Goal: Task Accomplishment & Management: Complete application form

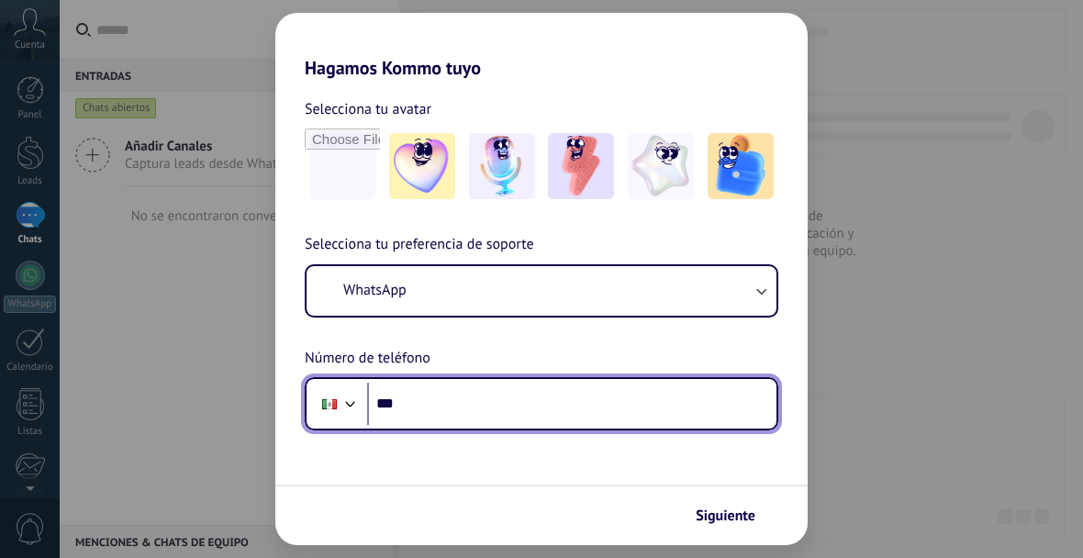
click at [518, 393] on input "***" at bounding box center [571, 404] width 409 height 42
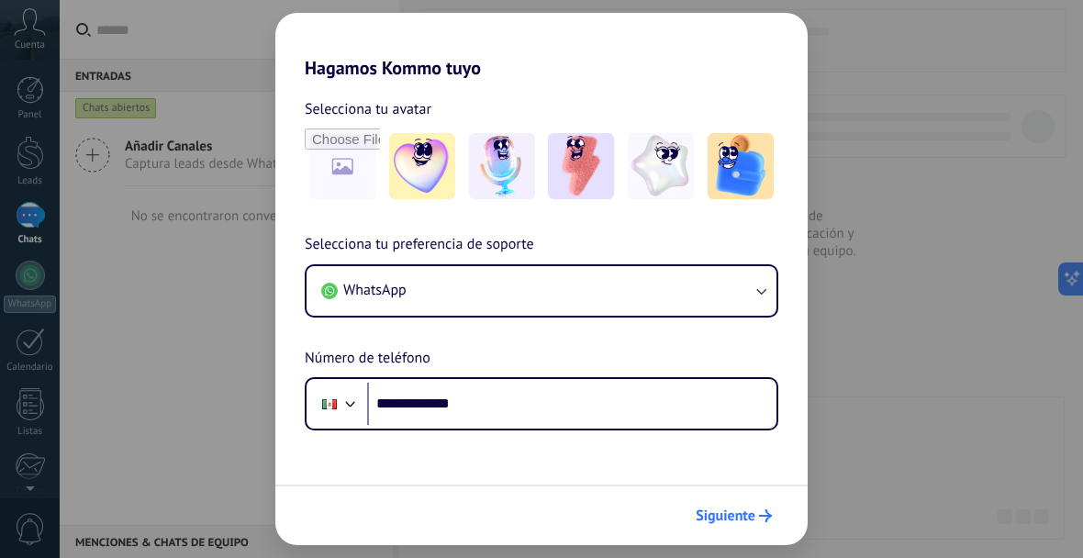
click at [738, 512] on span "Siguiente" at bounding box center [726, 515] width 60 height 13
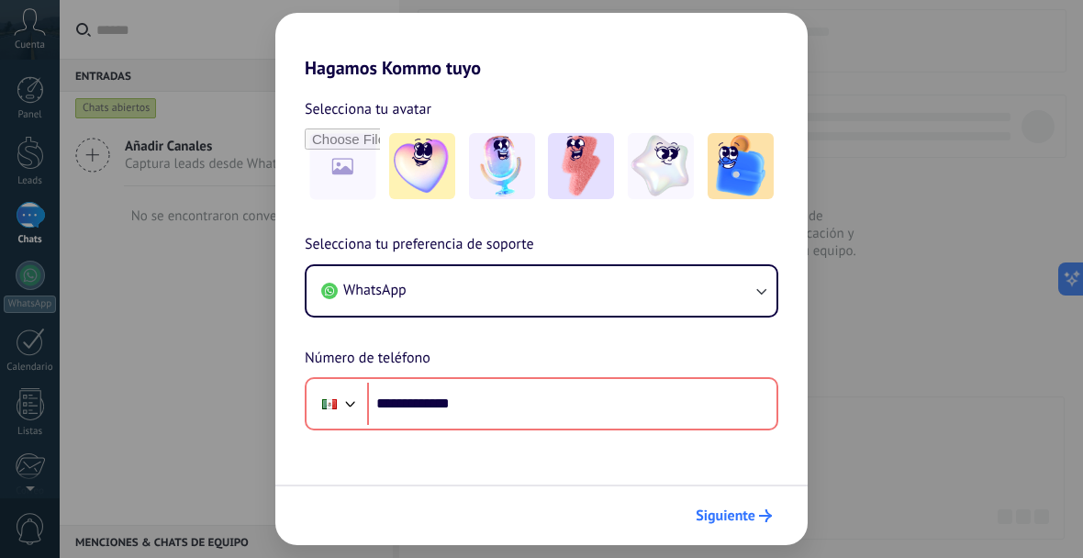
click at [751, 521] on span "Siguiente" at bounding box center [726, 515] width 60 height 13
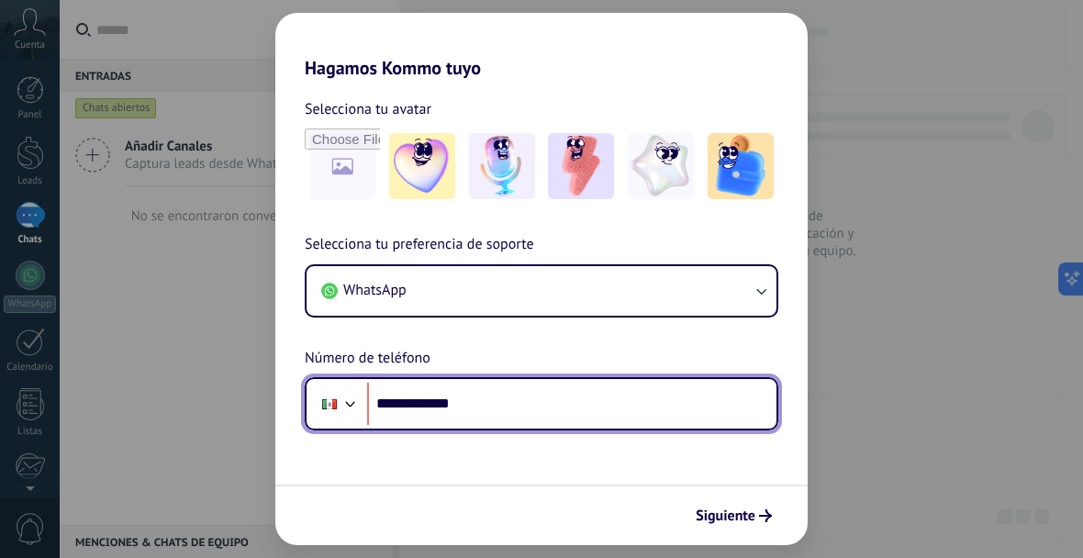
click at [519, 398] on input "**********" at bounding box center [571, 404] width 409 height 42
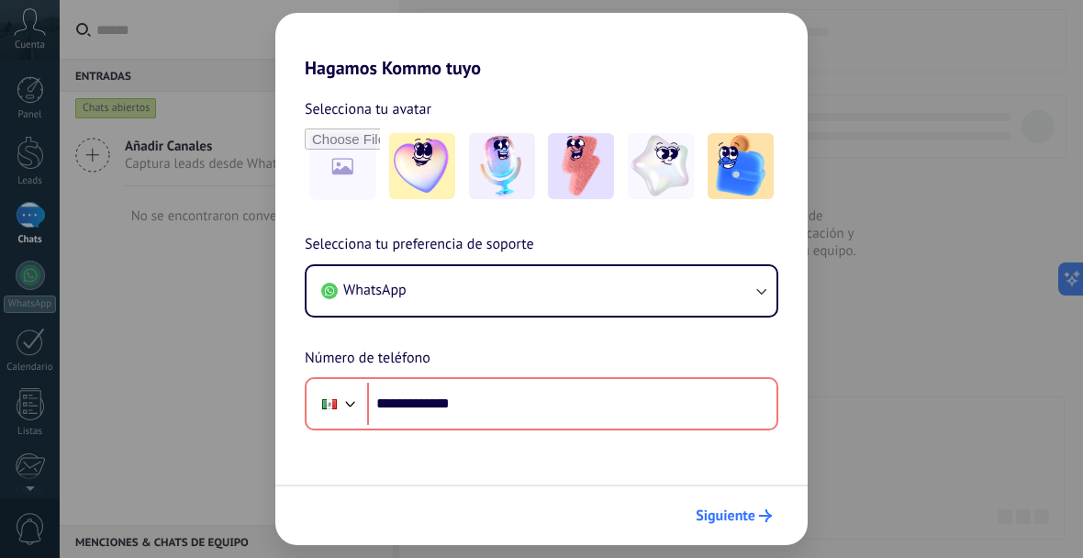
click at [730, 520] on span "Siguiente" at bounding box center [726, 515] width 60 height 13
click at [436, 168] on img at bounding box center [422, 166] width 66 height 66
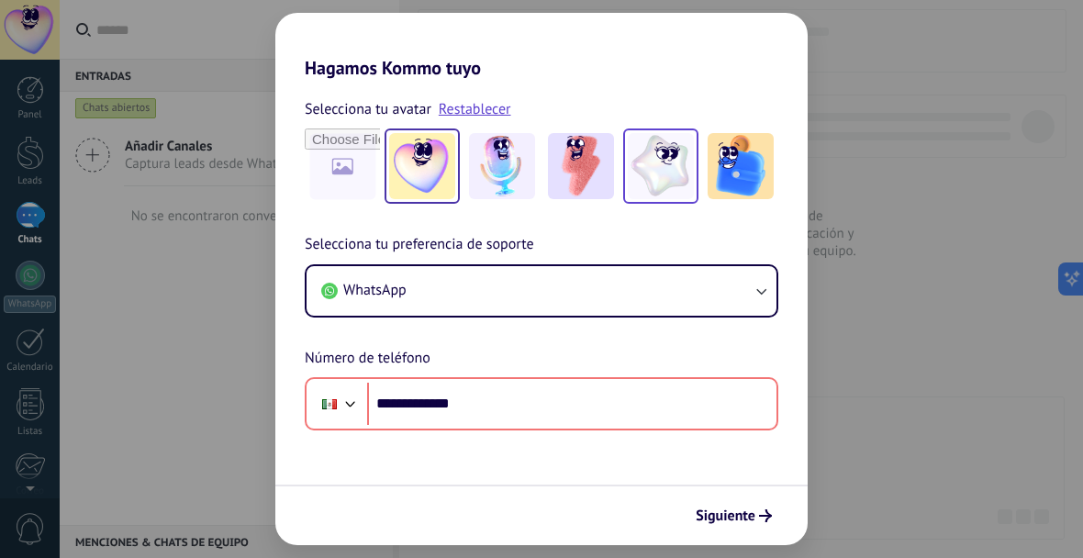
click at [669, 184] on img at bounding box center [661, 166] width 66 height 66
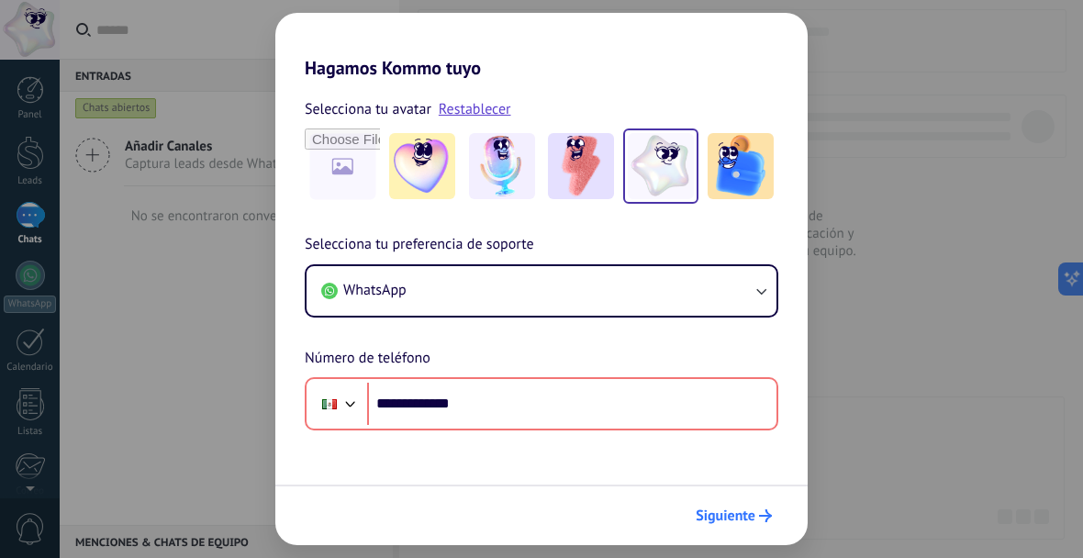
click at [745, 515] on span "Siguiente" at bounding box center [726, 515] width 60 height 13
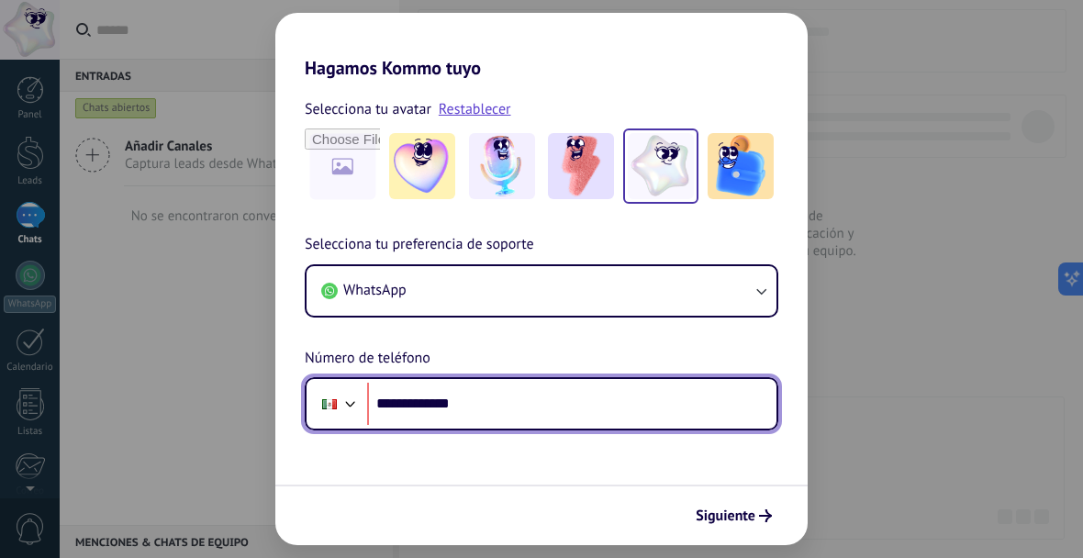
click at [574, 388] on input "**********" at bounding box center [571, 404] width 409 height 42
click at [509, 407] on input "**********" at bounding box center [571, 404] width 409 height 42
type input "**"
type input "**********"
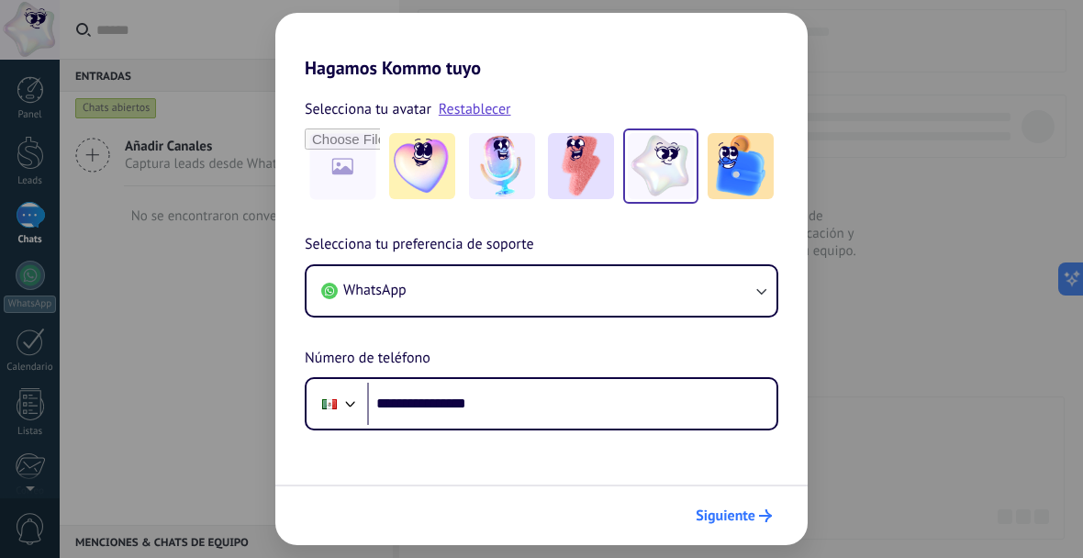
click at [744, 510] on span "Siguiente" at bounding box center [726, 515] width 60 height 13
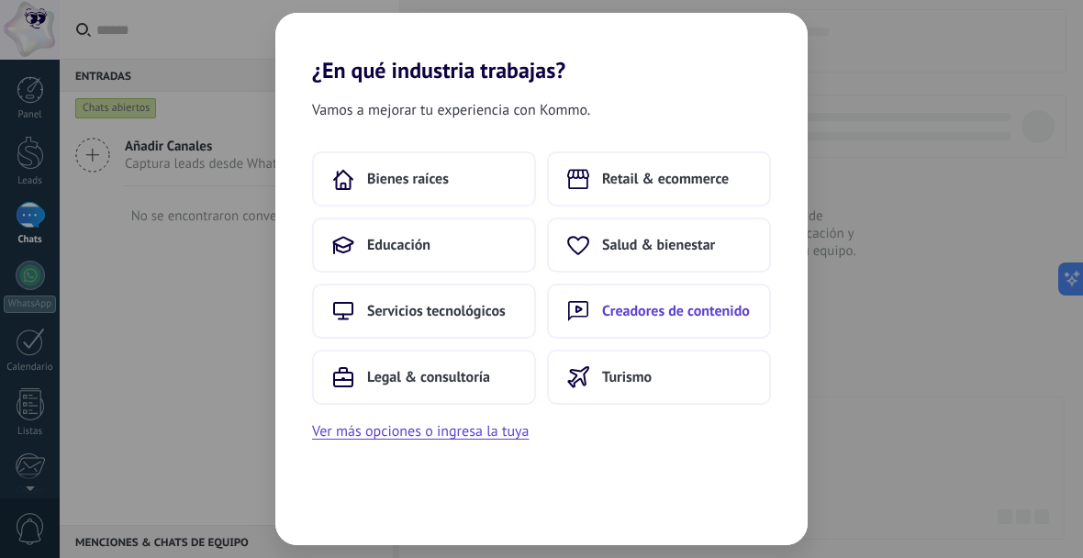
click at [683, 317] on span "Creadores de contenido" at bounding box center [676, 311] width 148 height 18
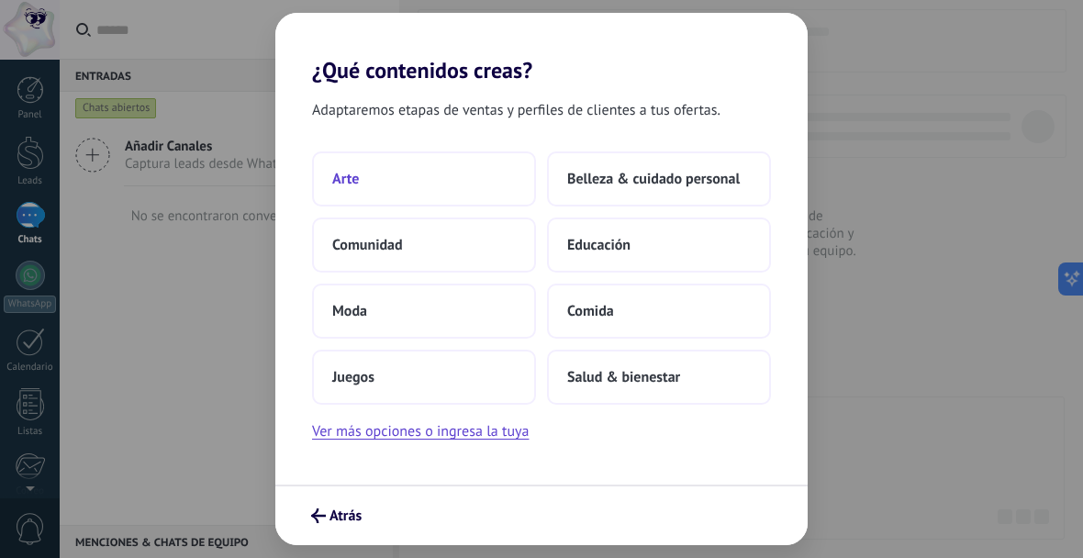
click at [389, 185] on button "Arte" at bounding box center [424, 178] width 224 height 55
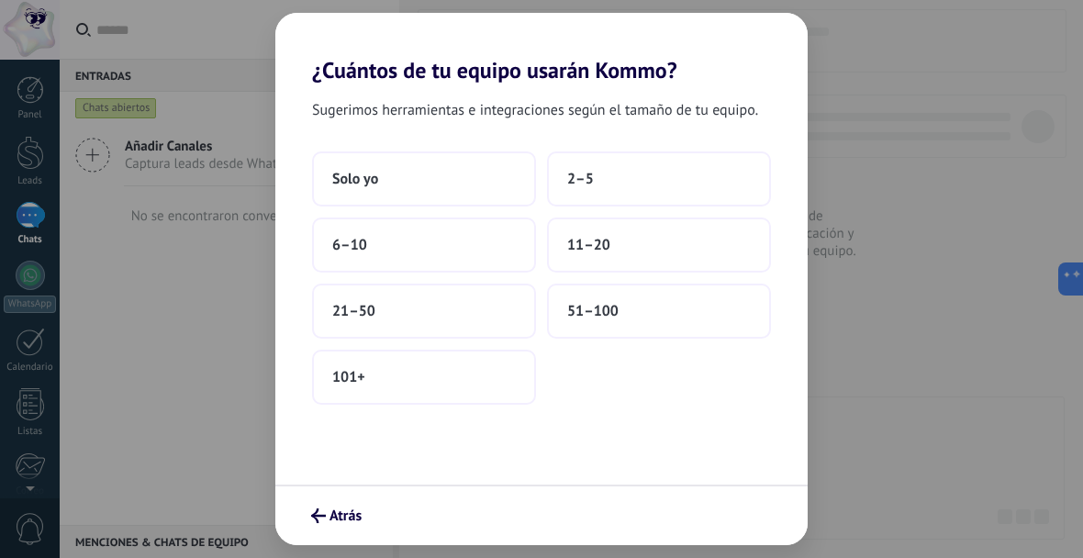
click at [389, 185] on button "Solo yo" at bounding box center [424, 178] width 224 height 55
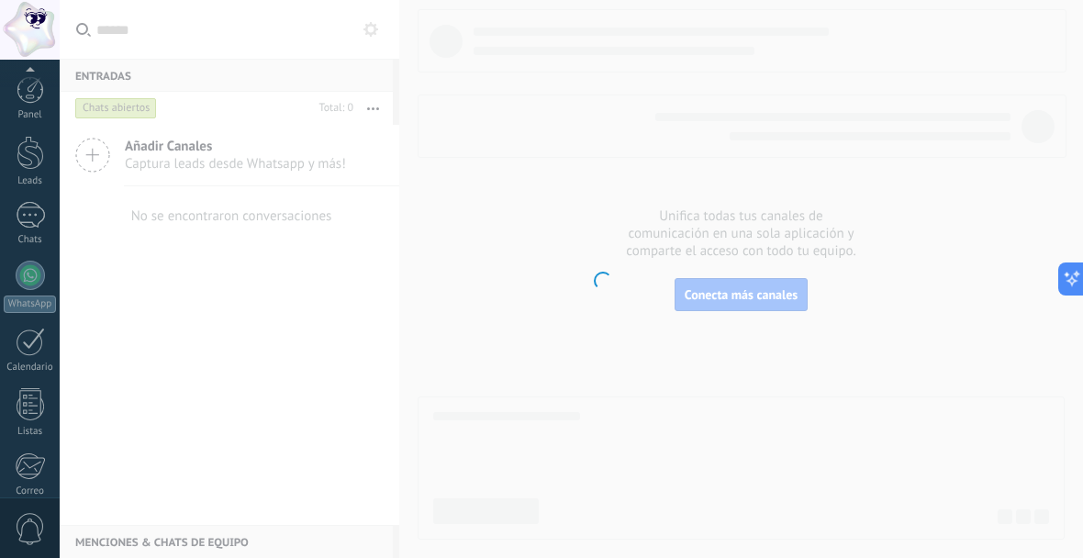
scroll to position [206, 0]
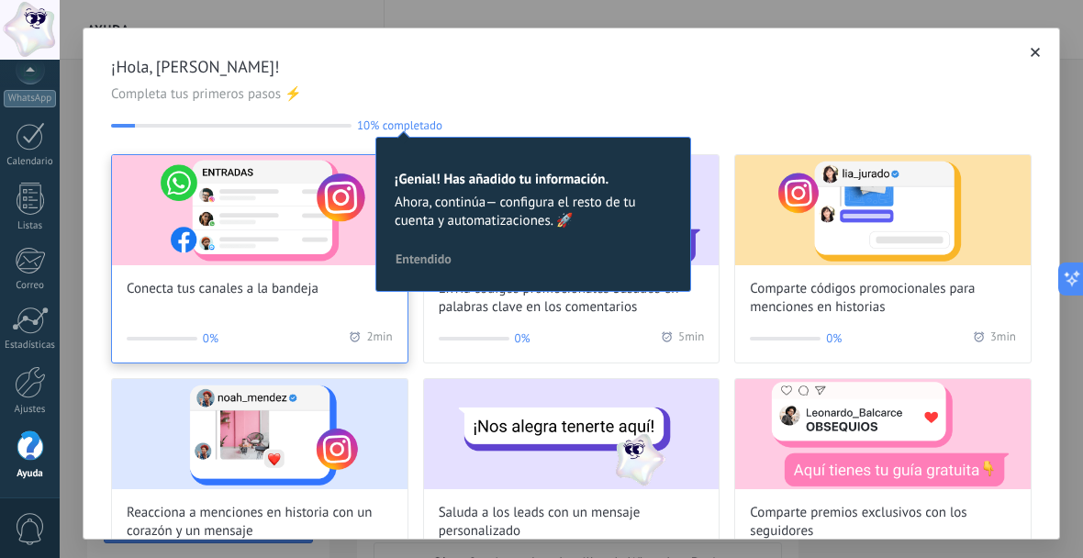
click at [287, 252] on img at bounding box center [260, 210] width 296 height 110
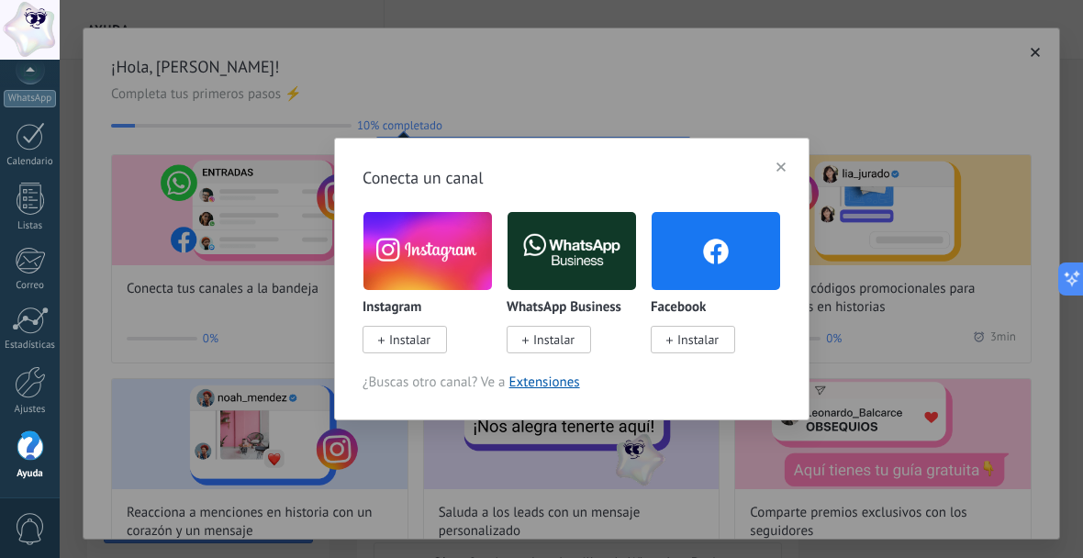
click at [421, 333] on span "Instalar" at bounding box center [409, 339] width 41 height 17
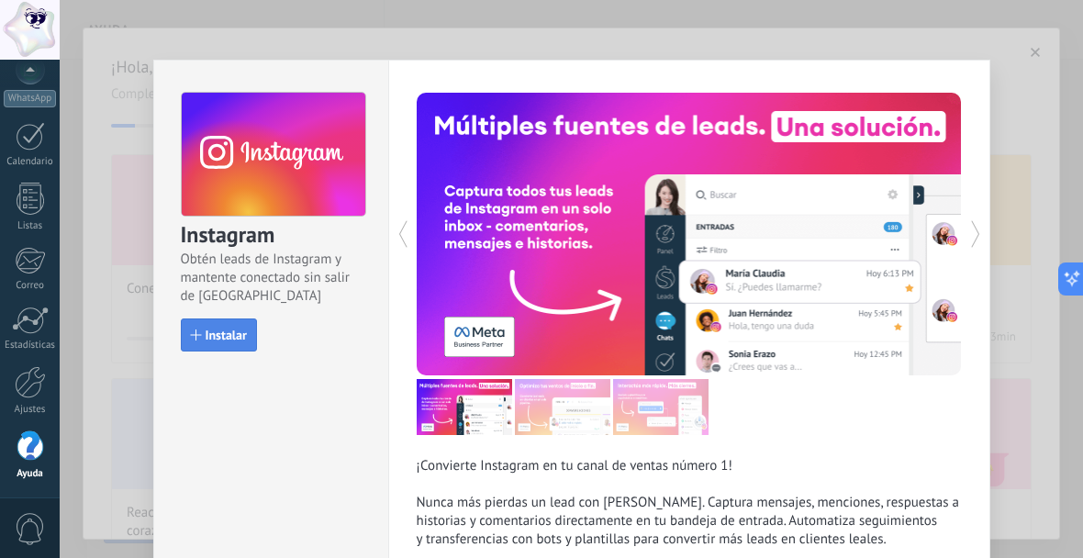
click at [228, 346] on button "Instalar" at bounding box center [219, 335] width 76 height 33
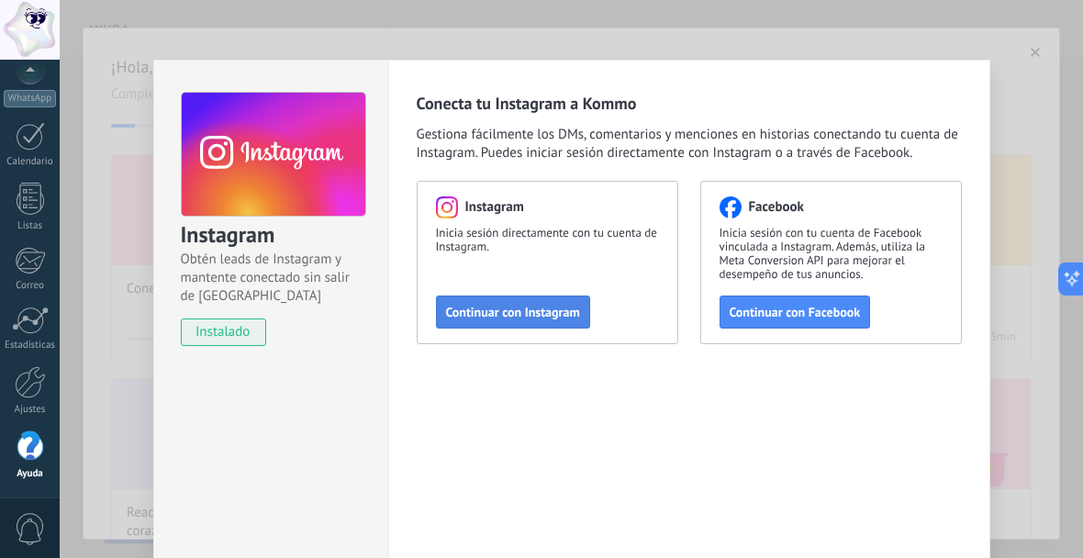
click at [558, 321] on button "Continuar con Instagram" at bounding box center [513, 312] width 154 height 33
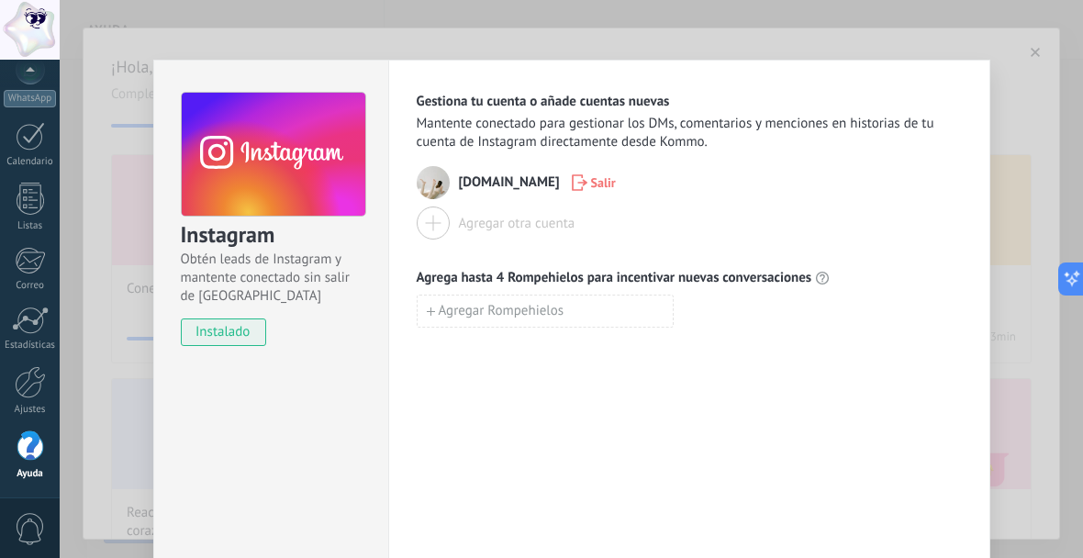
click at [460, 228] on div "Agregar otra cuenta" at bounding box center [517, 223] width 117 height 17
click at [527, 225] on div "Agregar otra cuenta" at bounding box center [517, 223] width 117 height 17
click at [1029, 51] on div "Instagram Obtén leads de Instagram y mantente conectado sin salir de Kommo inst…" at bounding box center [571, 279] width 1023 height 558
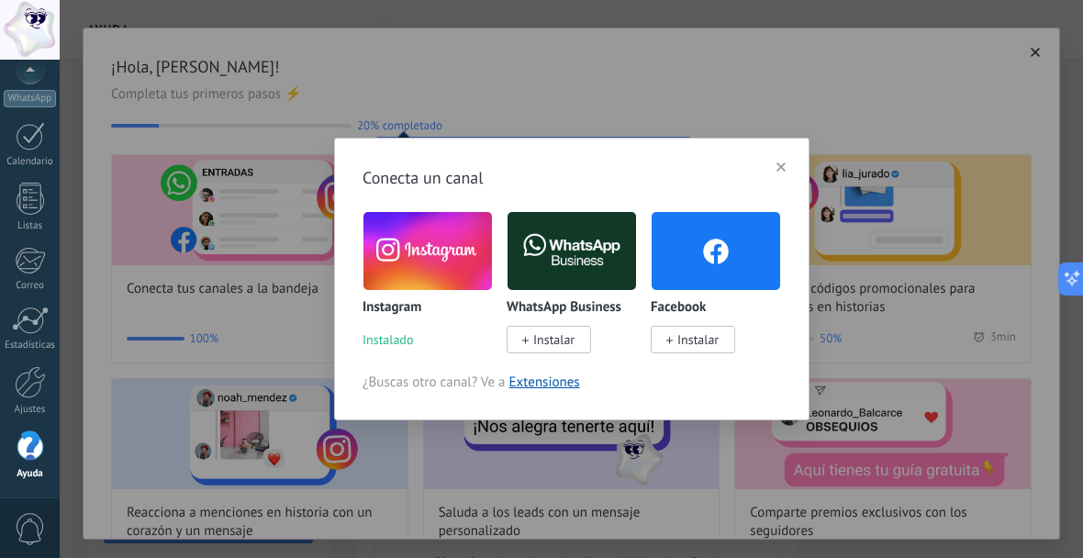
click at [559, 341] on span "Instalar" at bounding box center [553, 339] width 41 height 17
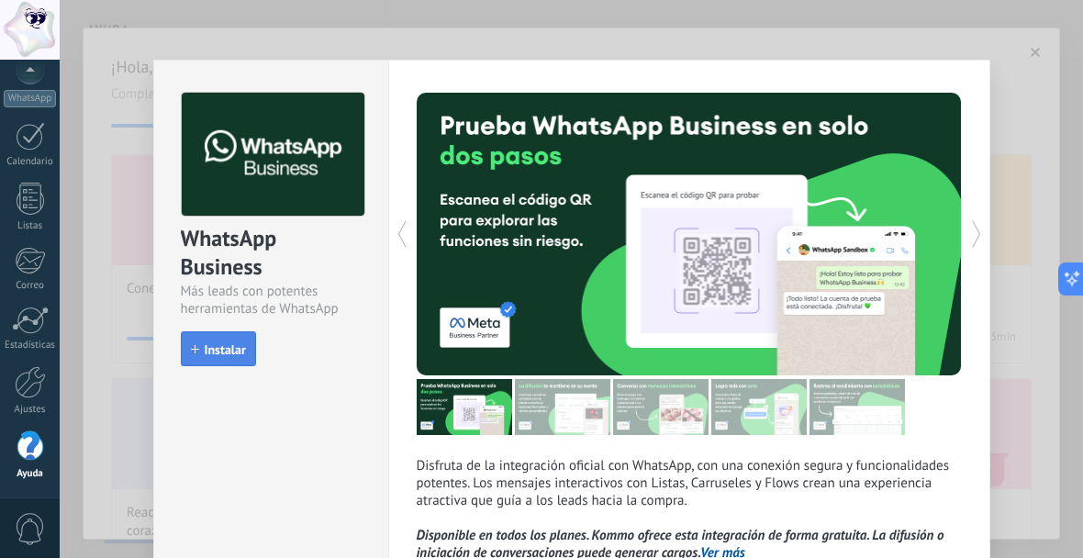
click at [239, 356] on span "Instalar" at bounding box center [225, 349] width 41 height 13
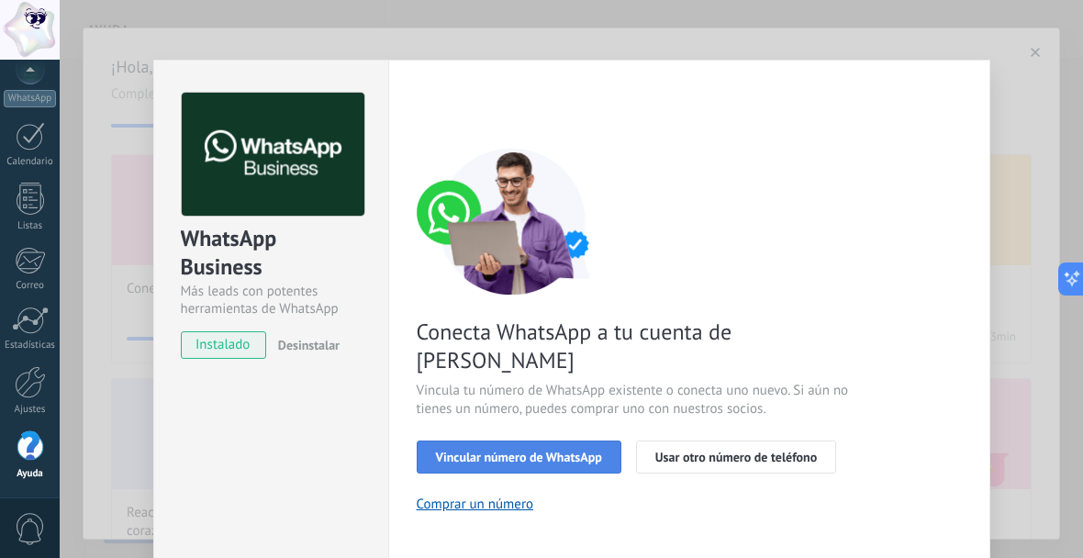
click at [582, 451] on span "Vincular número de WhatsApp" at bounding box center [519, 457] width 166 height 13
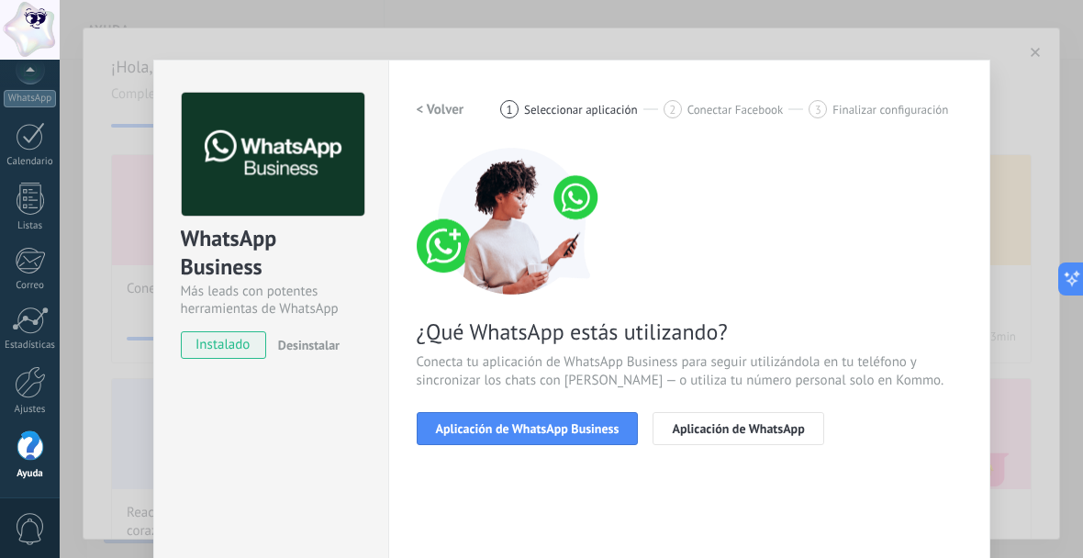
click at [582, 434] on span "Aplicación de WhatsApp Business" at bounding box center [528, 428] width 184 height 13
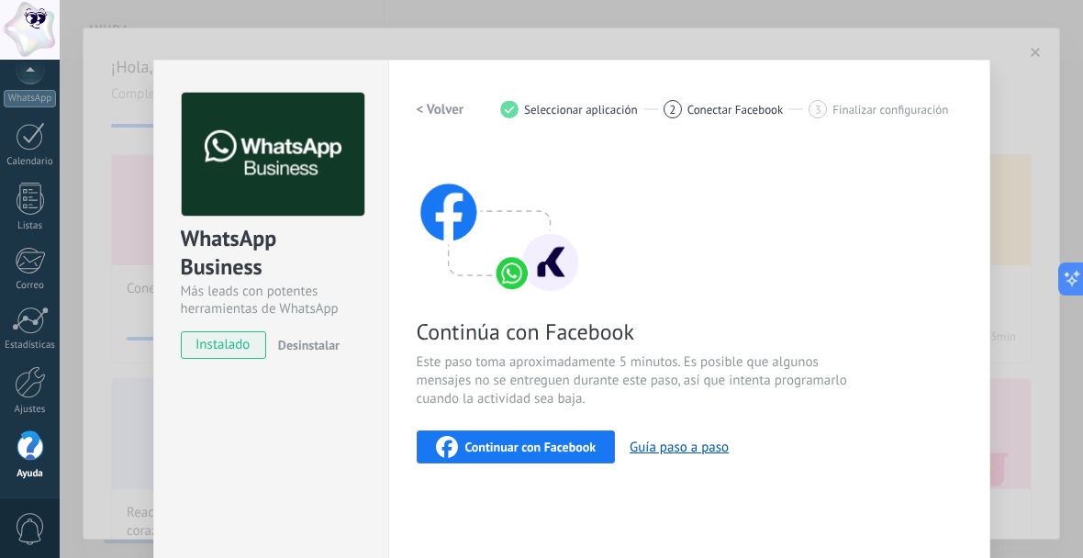
click at [1033, 51] on div "WhatsApp Business Más leads con potentes herramientas de WhatsApp instalado Des…" at bounding box center [571, 279] width 1023 height 558
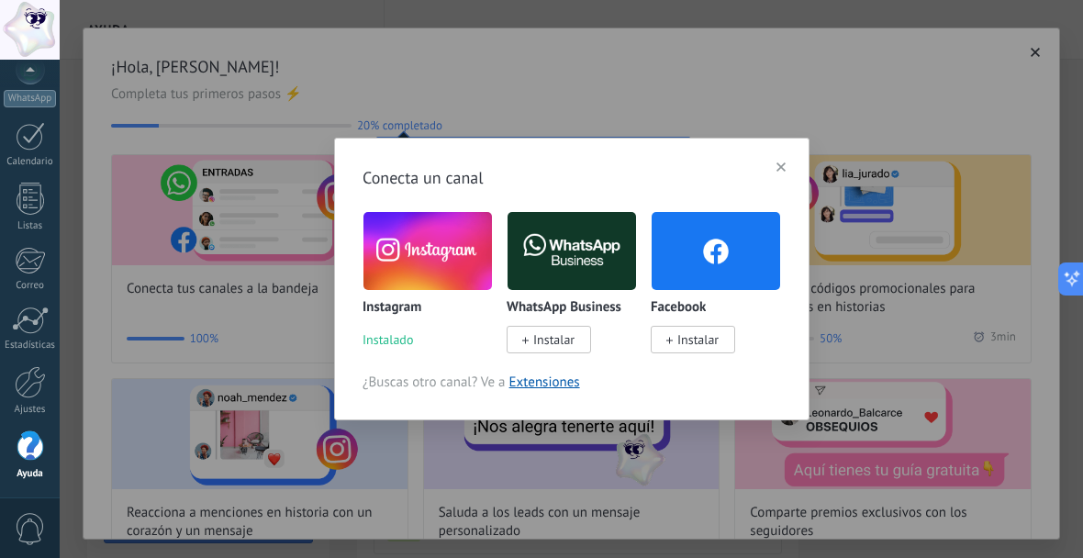
click at [542, 340] on span "Instalar" at bounding box center [553, 339] width 41 height 17
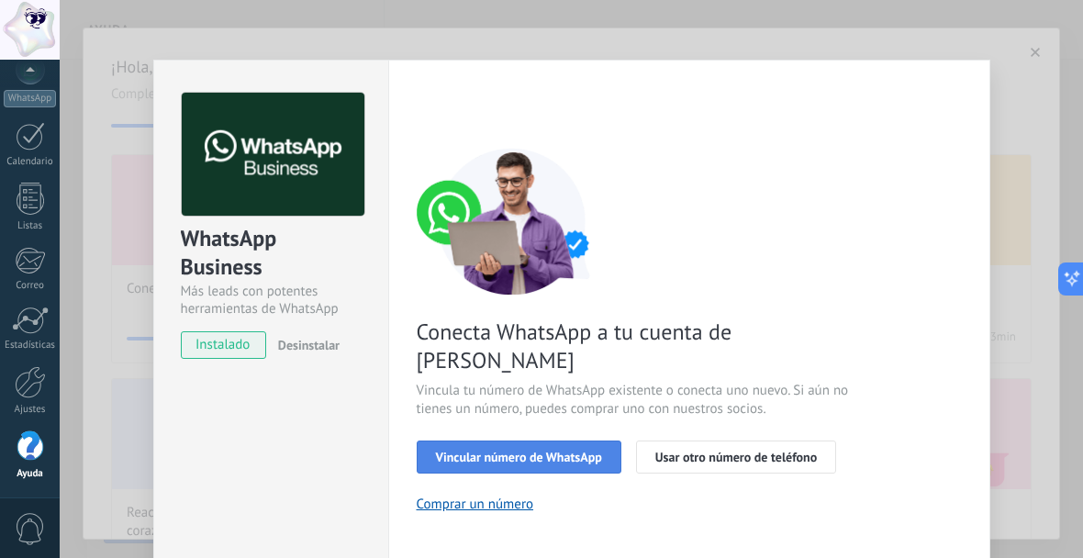
click at [549, 441] on button "Vincular número de WhatsApp" at bounding box center [519, 457] width 205 height 33
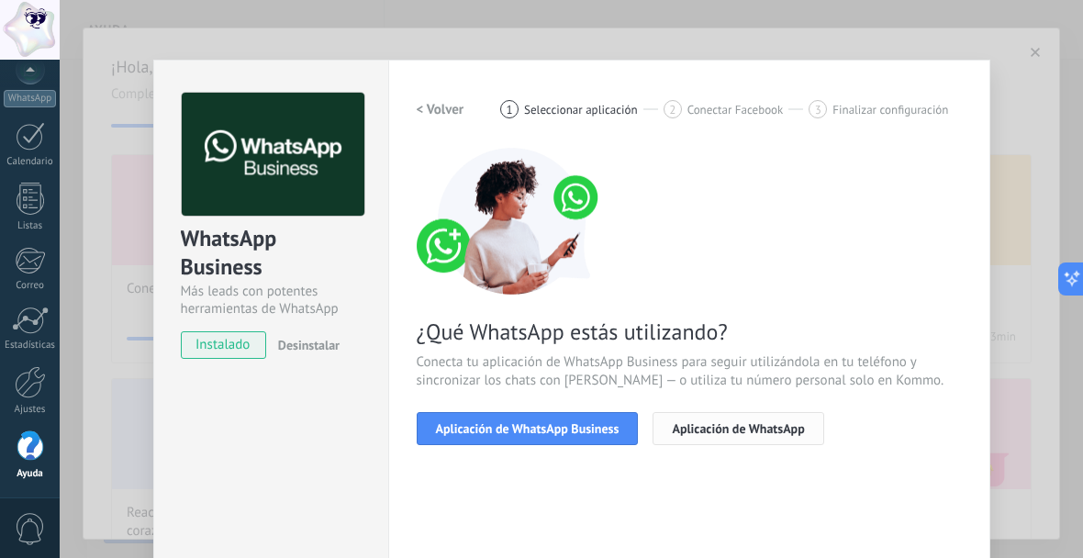
click at [732, 429] on span "Aplicación de WhatsApp" at bounding box center [738, 428] width 132 height 13
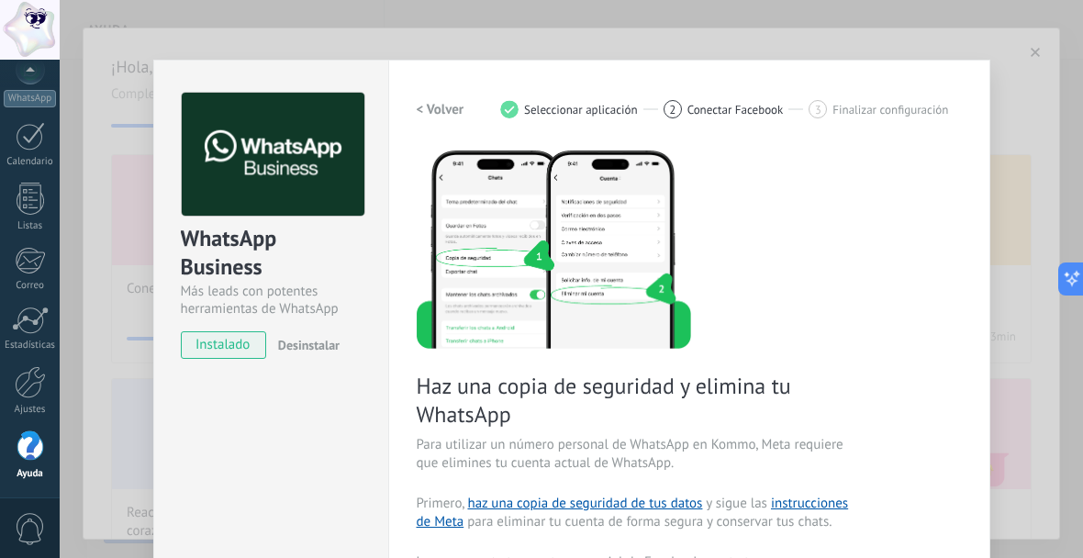
click at [734, 111] on span "Conectar Facebook" at bounding box center [735, 110] width 96 height 14
click at [1026, 50] on div "WhatsApp Business Más leads con potentes herramientas de WhatsApp instalado Des…" at bounding box center [571, 279] width 1023 height 558
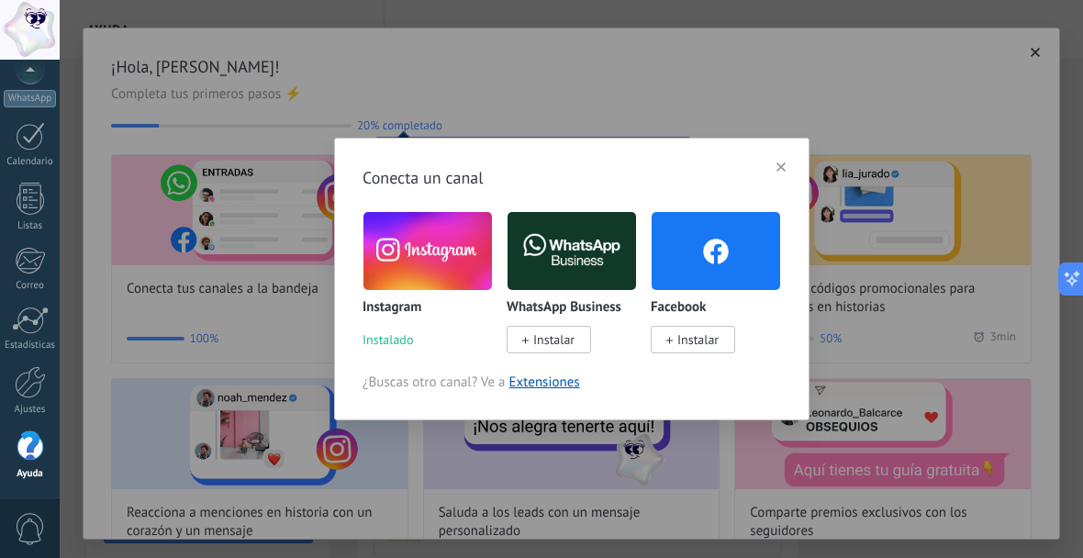
click at [777, 163] on use "button" at bounding box center [781, 166] width 9 height 9
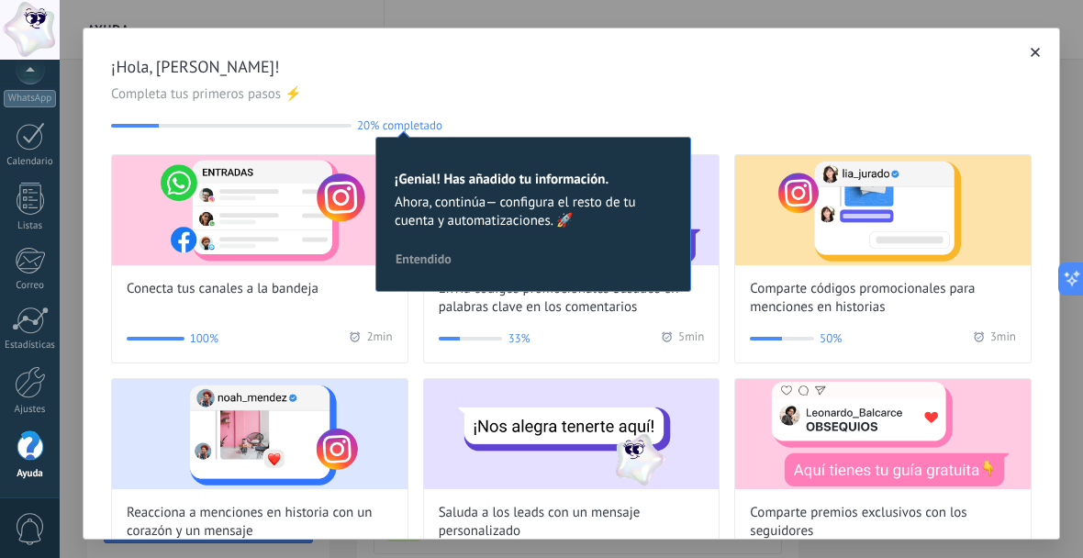
click at [1031, 52] on use "button" at bounding box center [1035, 52] width 9 height 9
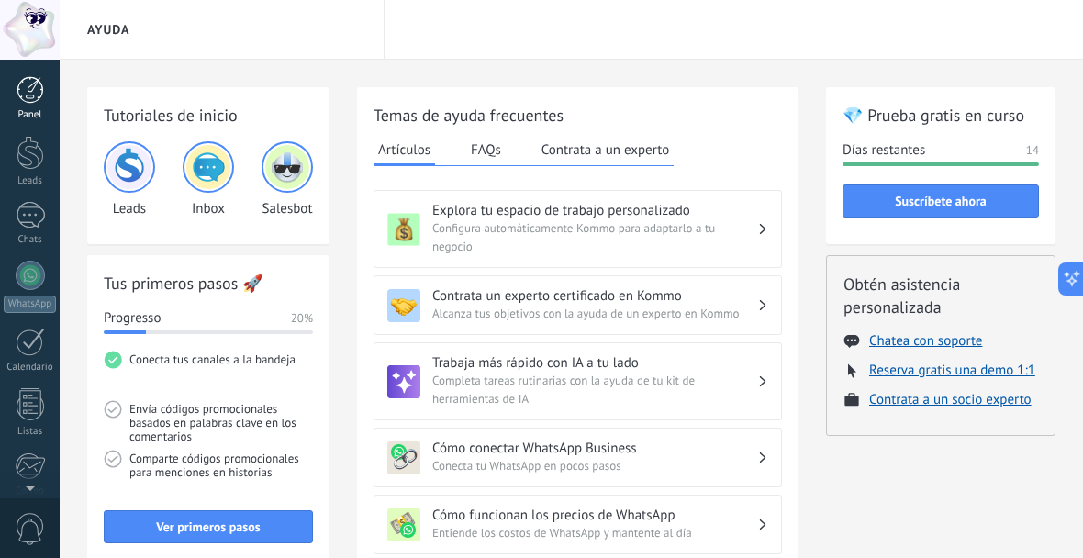
click at [28, 95] on div at bounding box center [31, 90] width 28 height 28
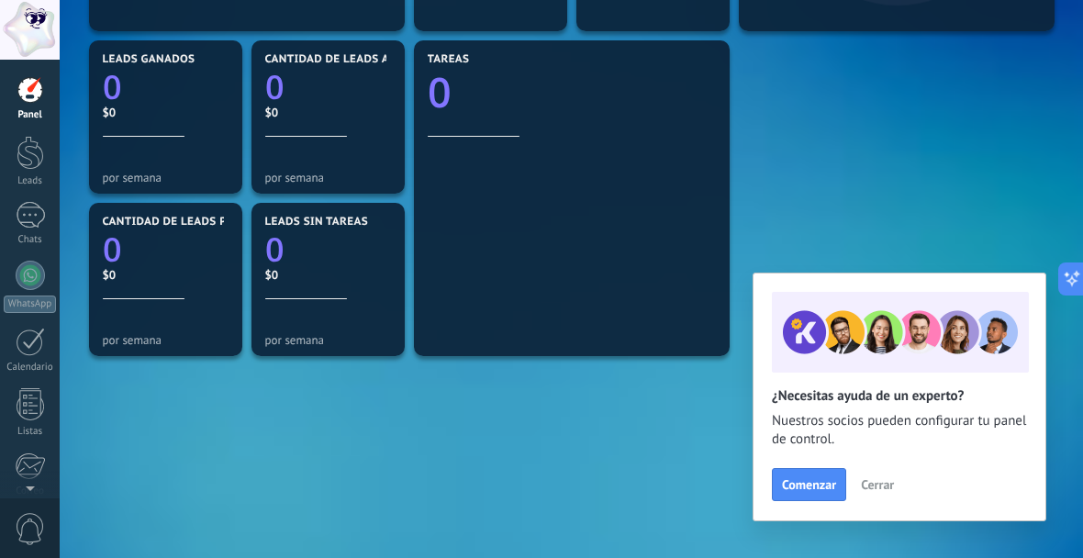
scroll to position [525, 0]
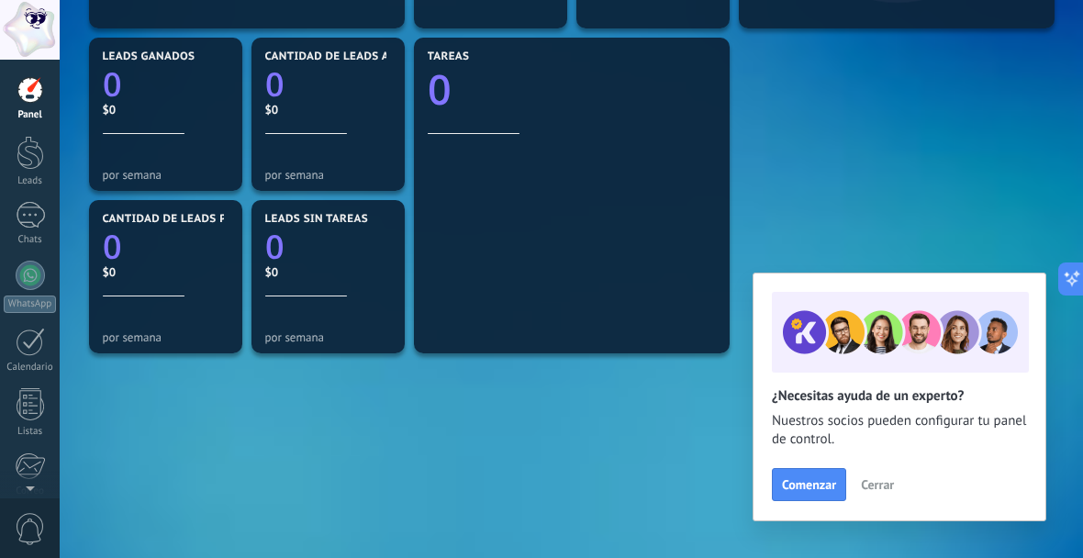
click at [880, 490] on span "Cerrar" at bounding box center [877, 484] width 33 height 13
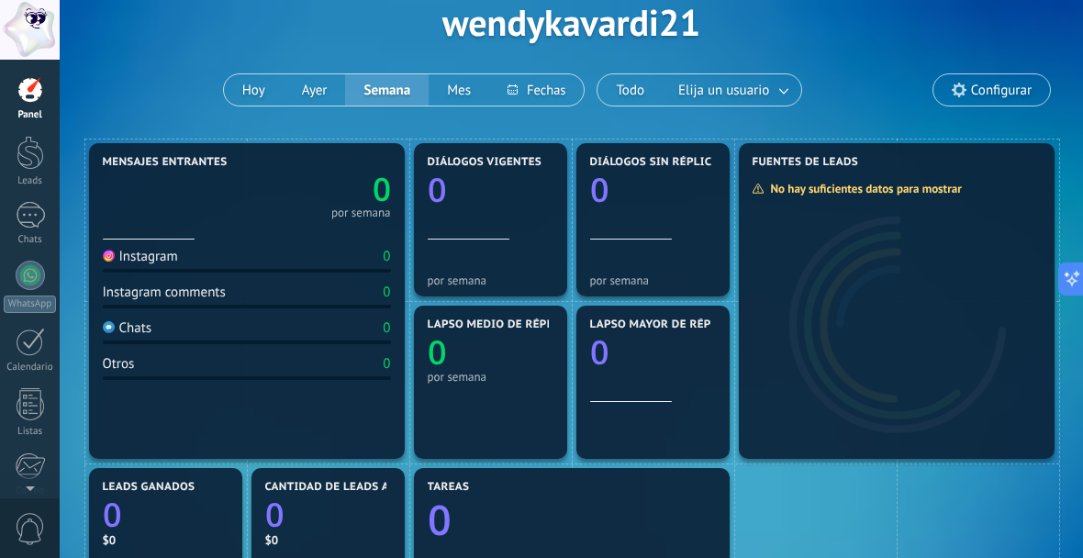
scroll to position [0, 0]
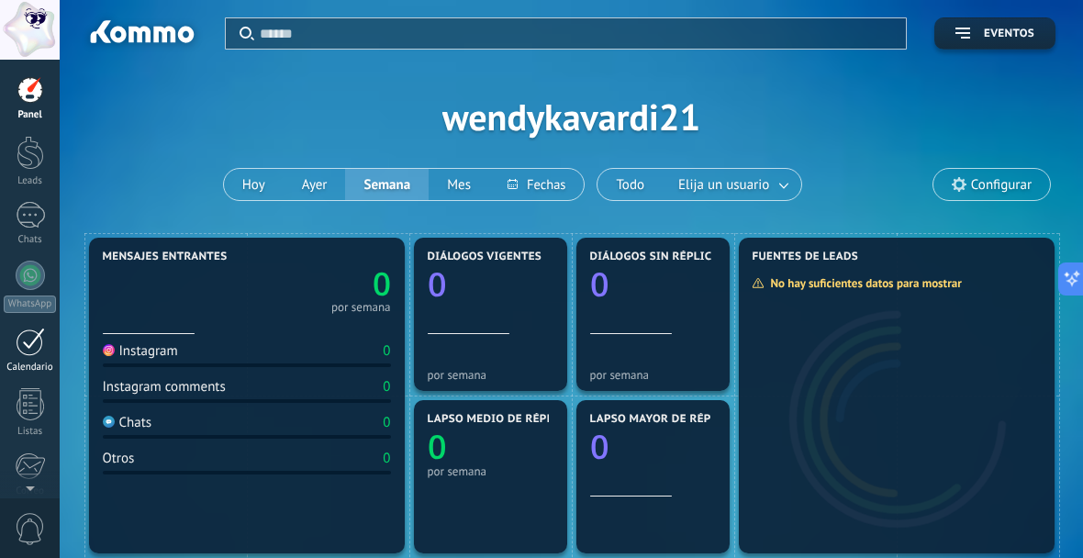
click at [32, 350] on div at bounding box center [30, 342] width 29 height 28
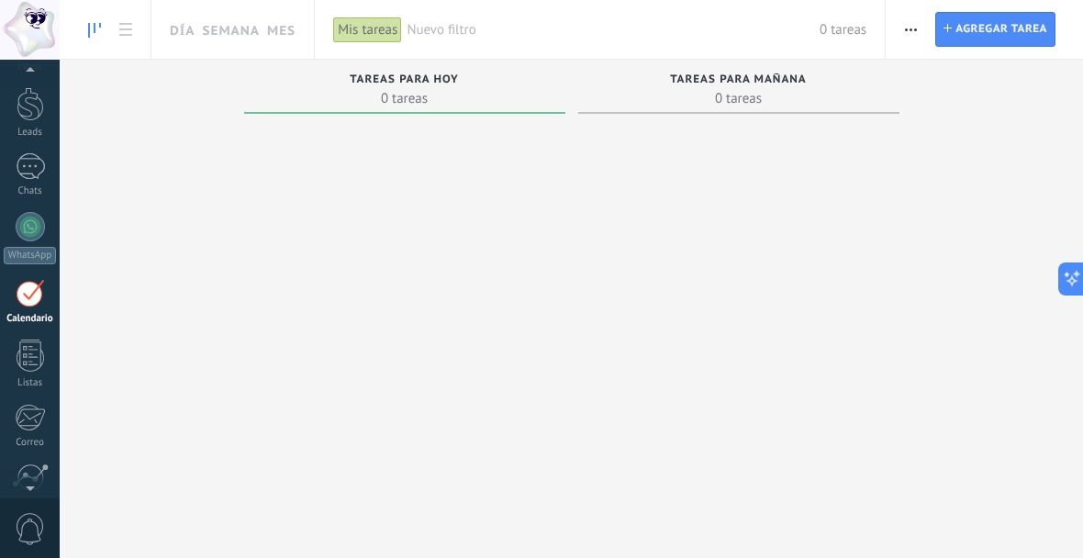
scroll to position [53, 0]
click at [440, 32] on span "Nuevo filtro" at bounding box center [613, 29] width 413 height 17
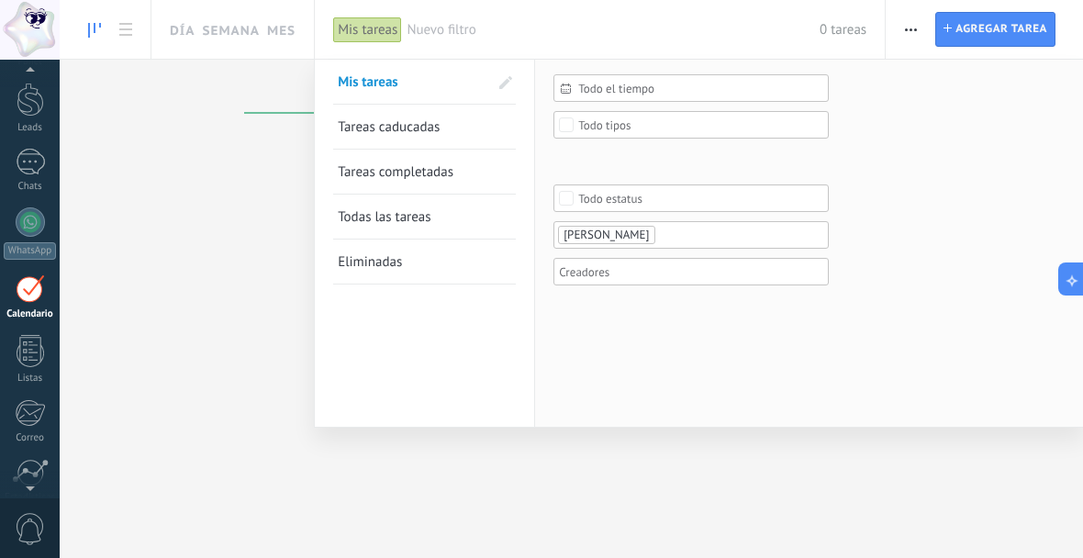
click at [252, 35] on div at bounding box center [541, 279] width 1083 height 558
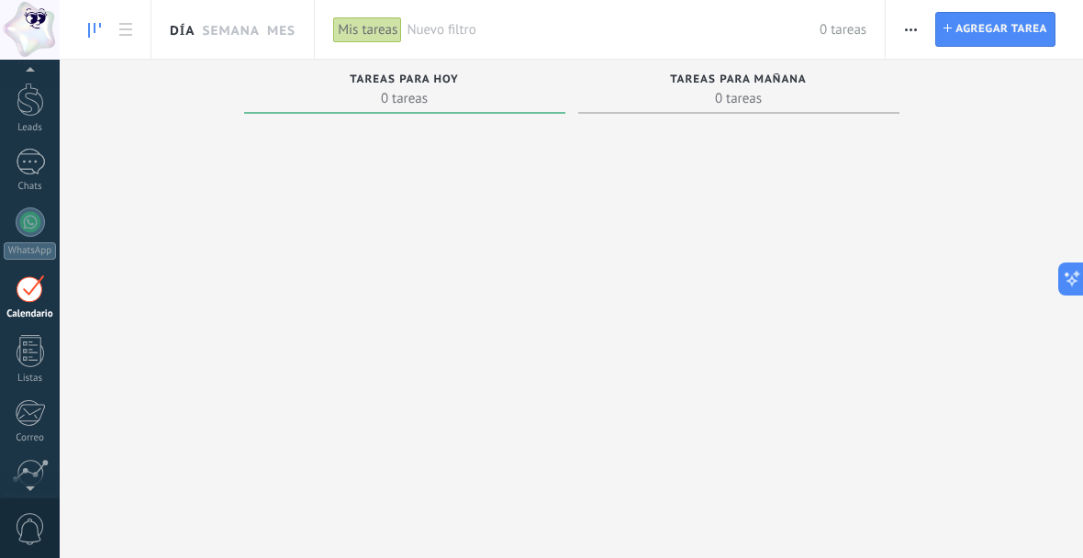
click at [182, 29] on link "Día" at bounding box center [182, 29] width 25 height 59
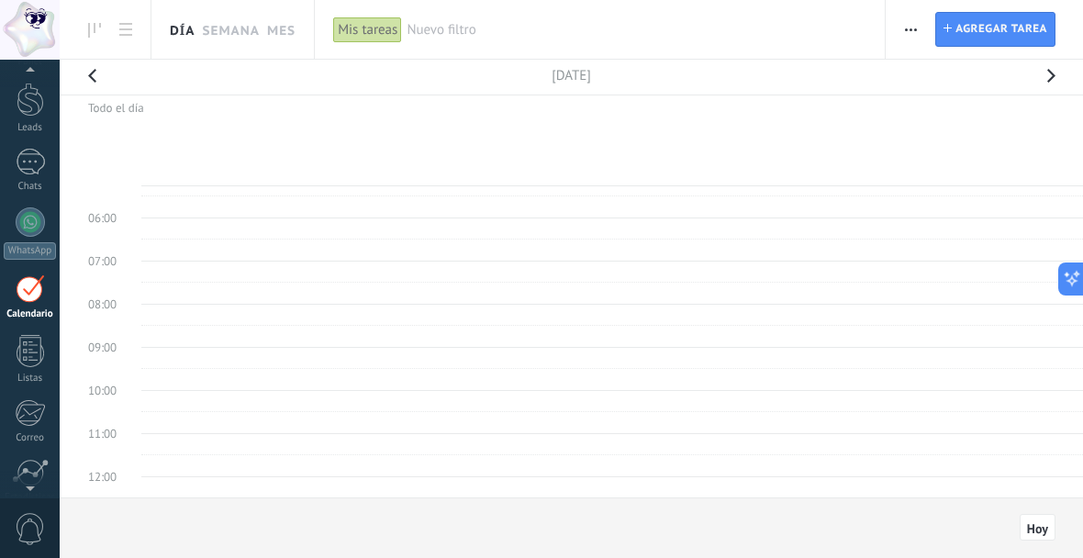
scroll to position [312, 0]
click at [987, 37] on span "Agregar tarea" at bounding box center [1002, 29] width 92 height 33
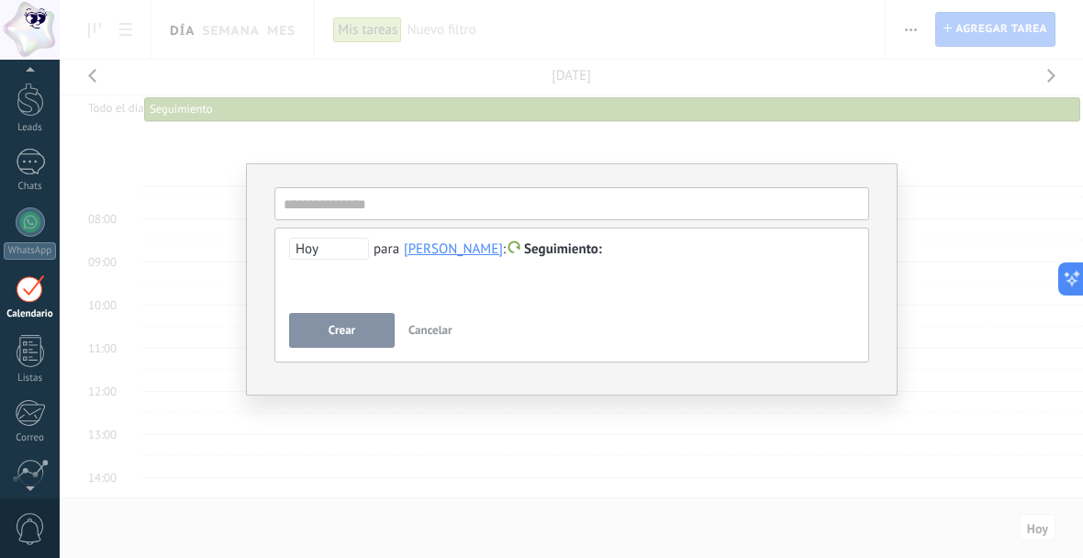
click at [421, 330] on span "Cancelar" at bounding box center [430, 330] width 44 height 16
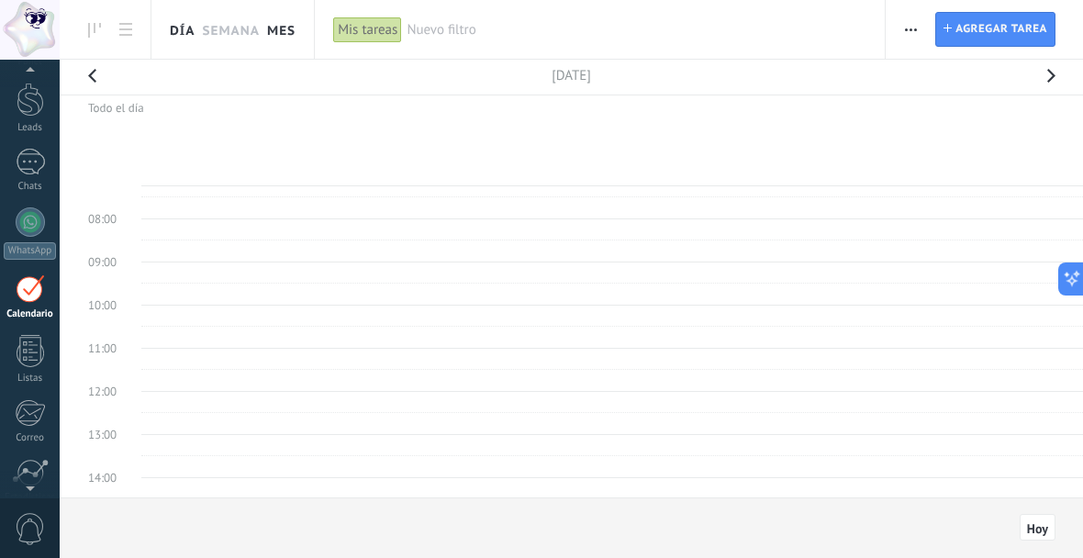
click at [286, 30] on link "Mes" at bounding box center [281, 29] width 28 height 59
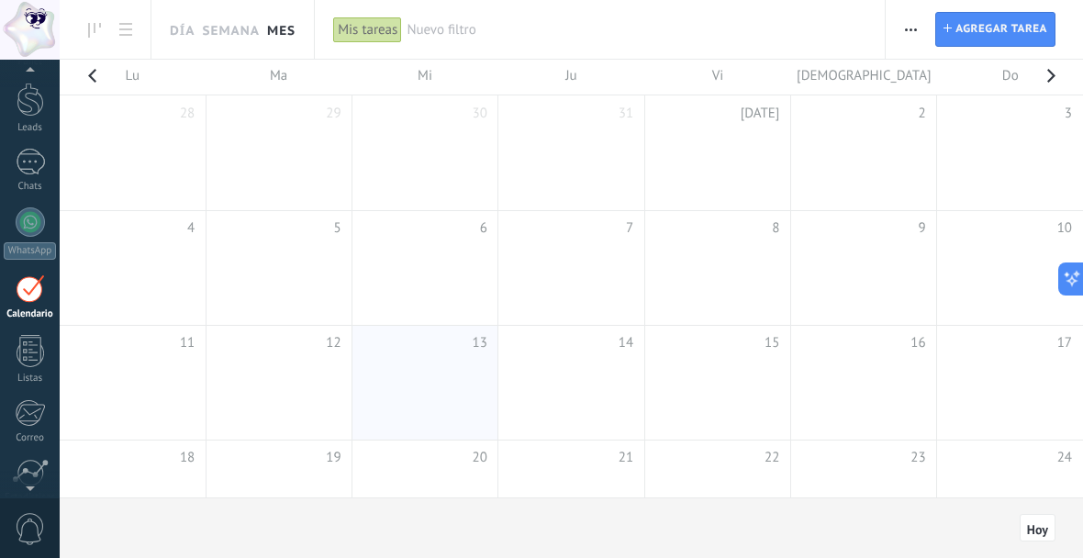
click at [457, 263] on td at bounding box center [425, 268] width 146 height 115
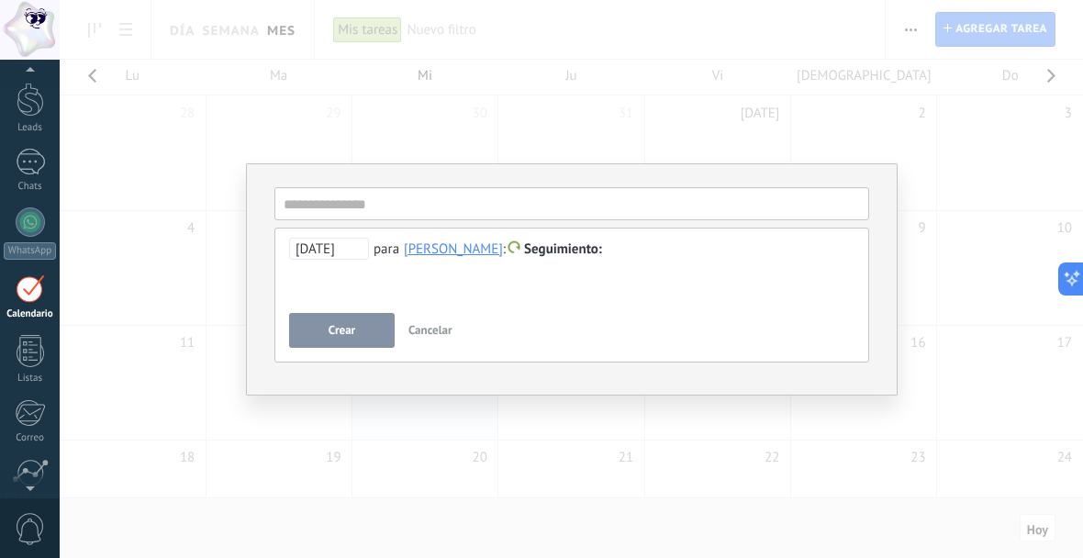
click at [444, 330] on span "Cancelar" at bounding box center [430, 330] width 44 height 16
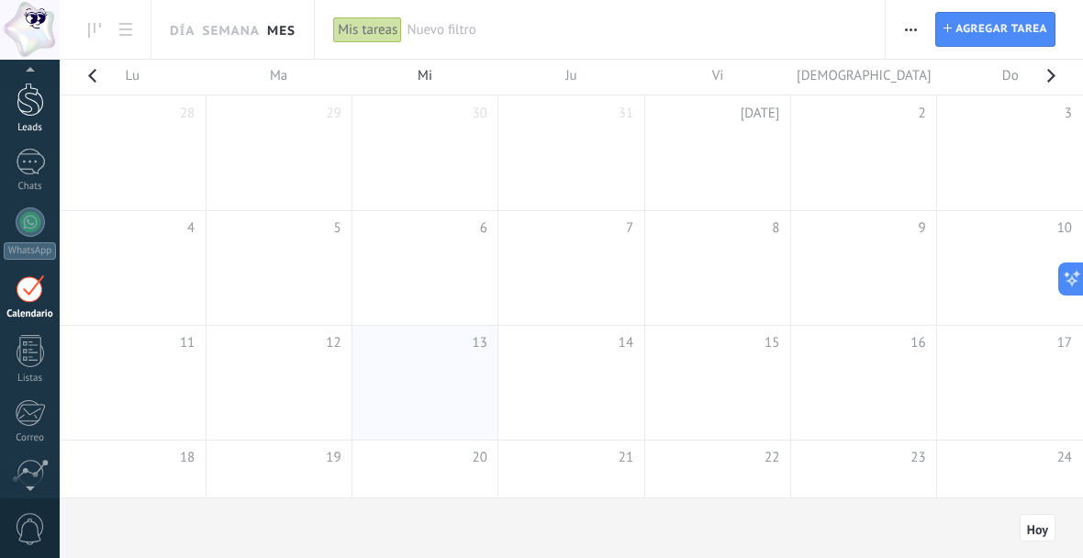
click at [37, 113] on div at bounding box center [31, 100] width 28 height 34
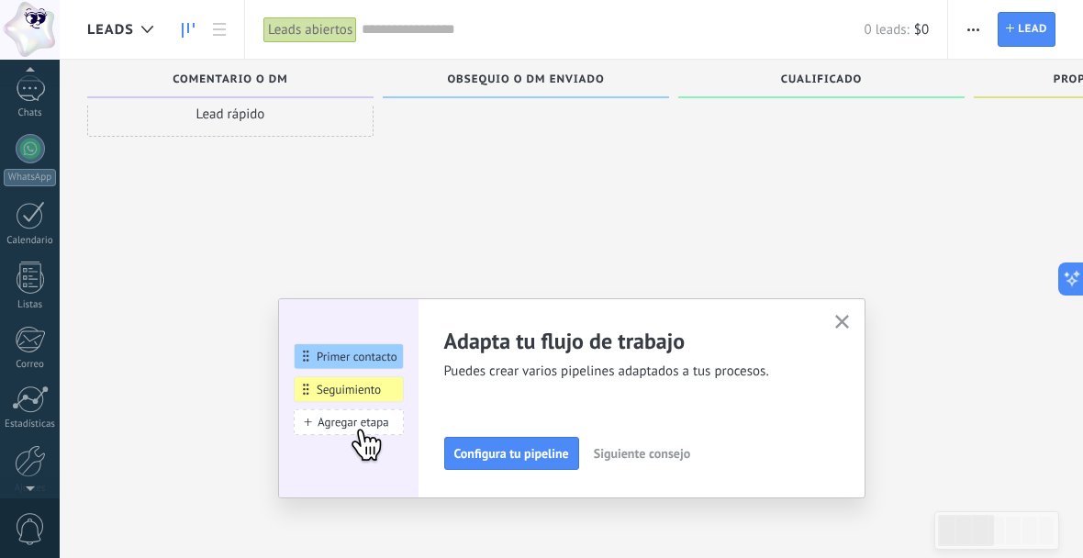
scroll to position [135, 0]
click at [33, 533] on span "0" at bounding box center [30, 529] width 31 height 32
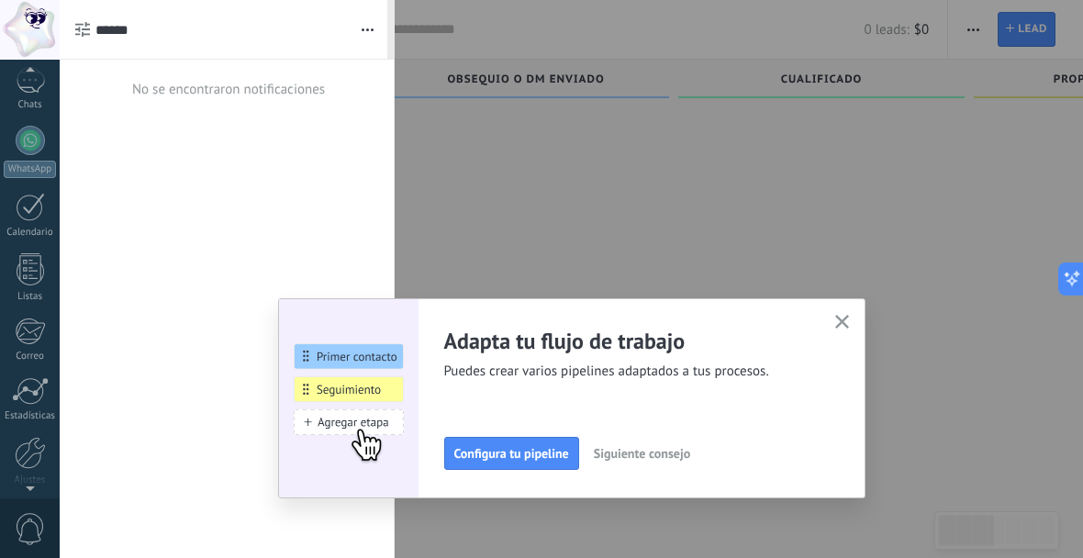
scroll to position [0, 0]
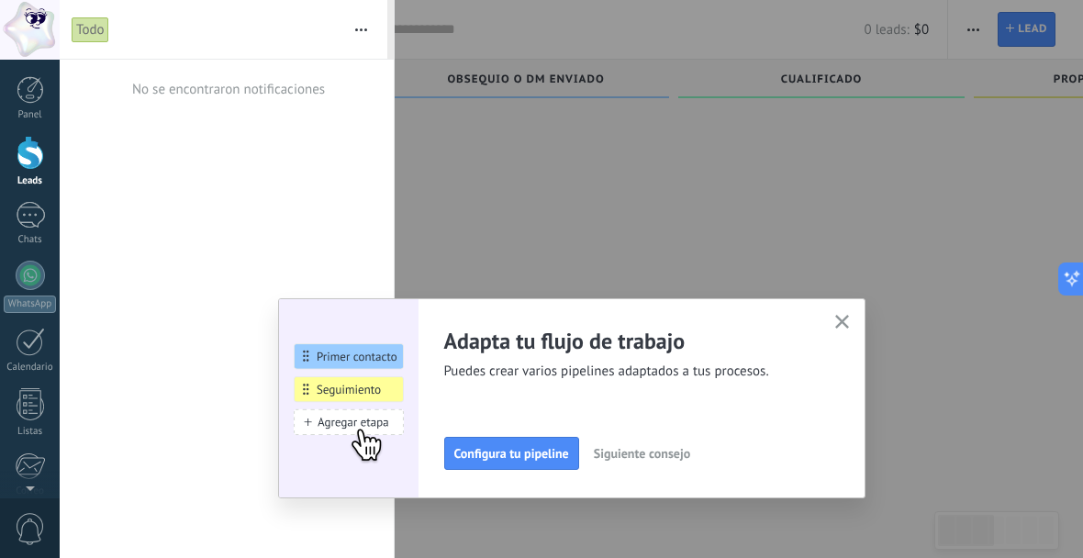
click at [842, 317] on icon "button" at bounding box center [842, 322] width 14 height 14
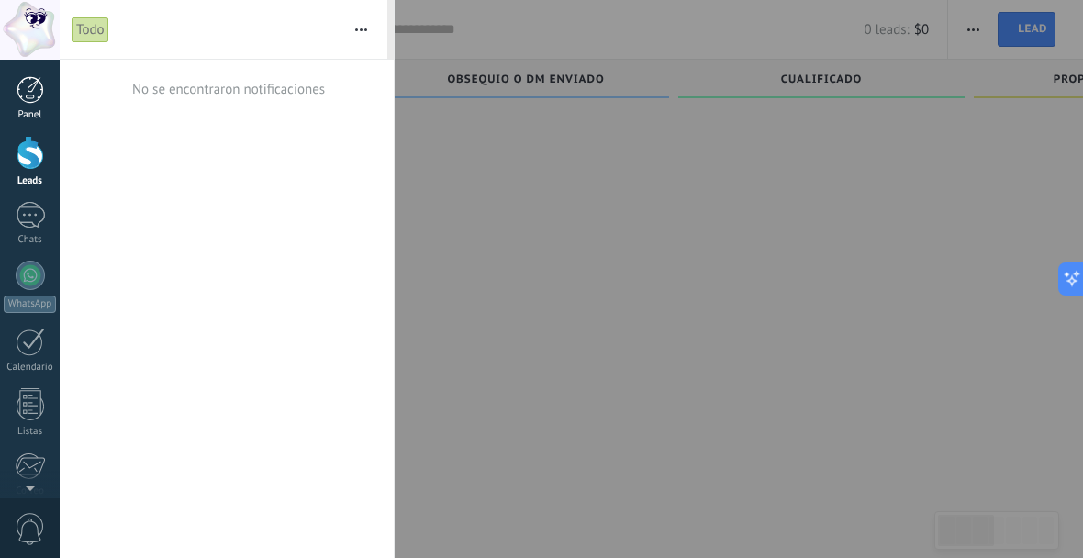
click at [22, 101] on div at bounding box center [31, 90] width 28 height 28
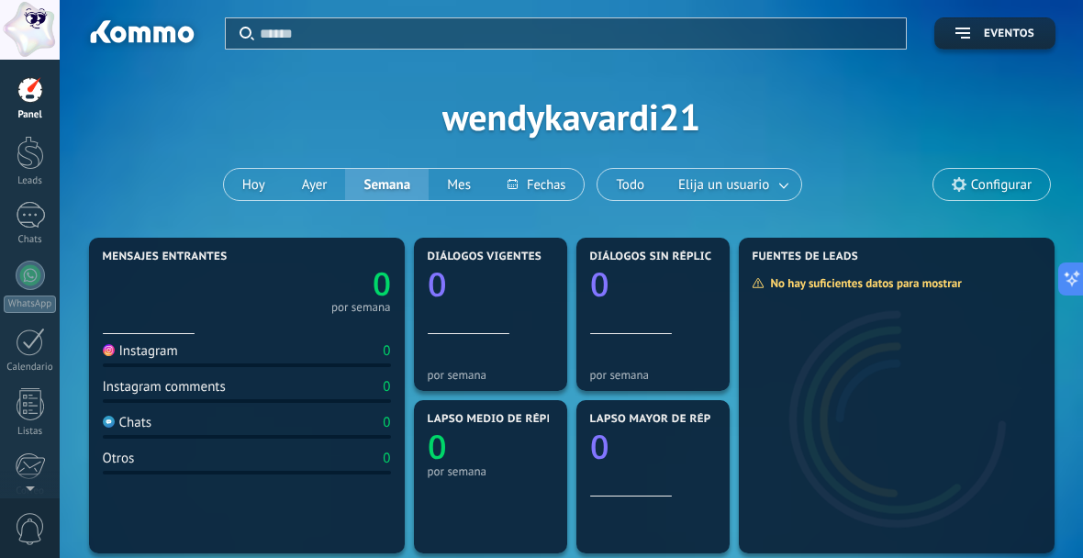
click at [27, 97] on div at bounding box center [31, 90] width 28 height 28
click at [29, 94] on div at bounding box center [31, 90] width 28 height 28
click at [549, 195] on button at bounding box center [536, 184] width 95 height 31
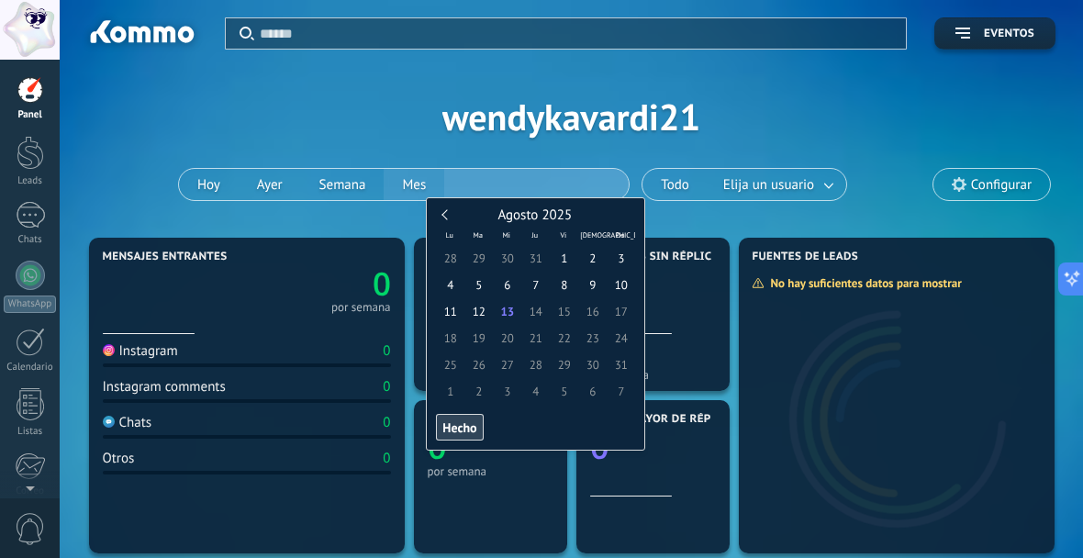
click at [430, 193] on button "Mes" at bounding box center [414, 184] width 61 height 31
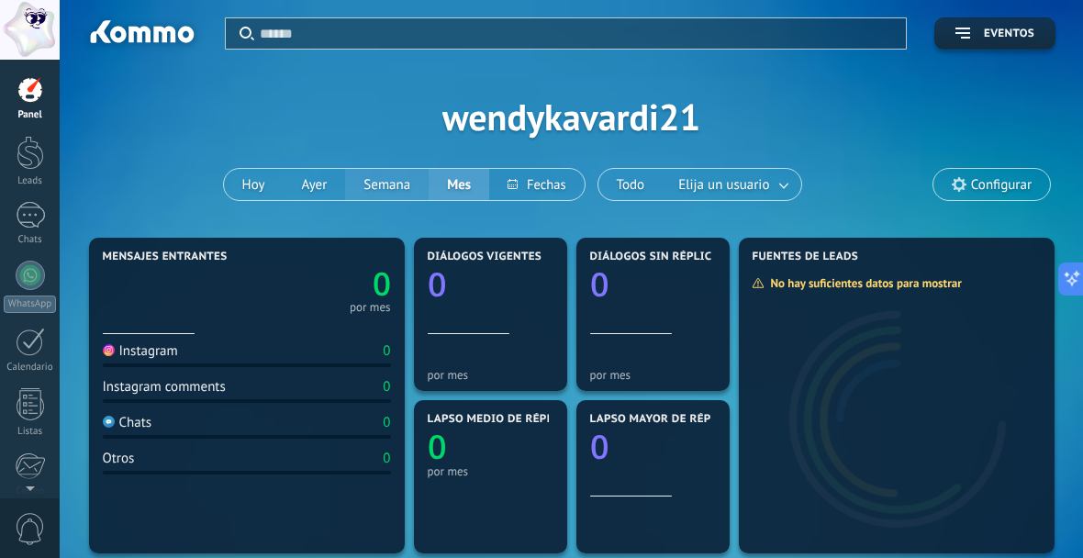
click at [384, 183] on button "Semana" at bounding box center [387, 184] width 84 height 31
click at [313, 175] on button "Ayer" at bounding box center [315, 184] width 62 height 31
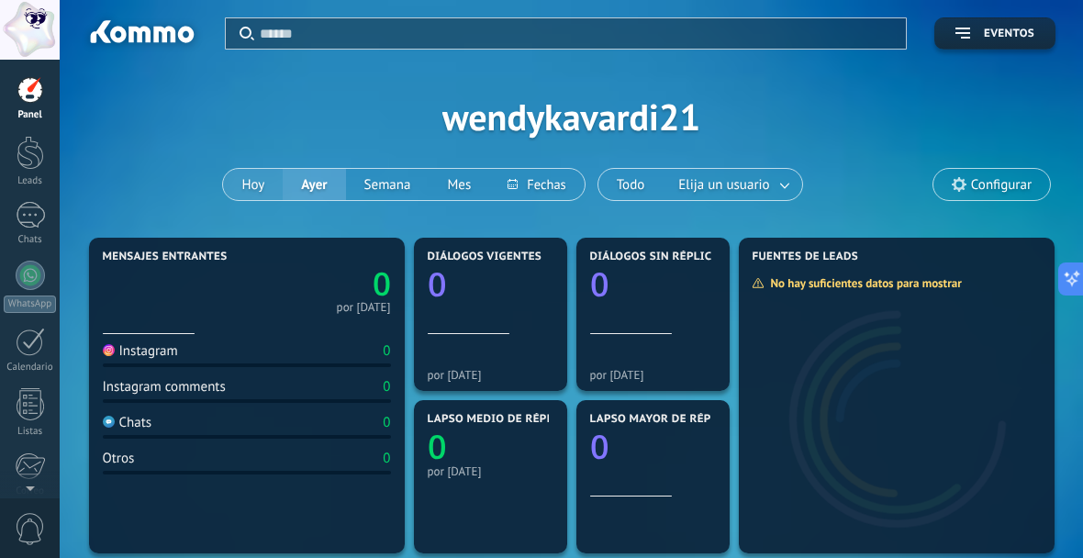
click at [240, 188] on button "Hoy" at bounding box center [253, 184] width 60 height 31
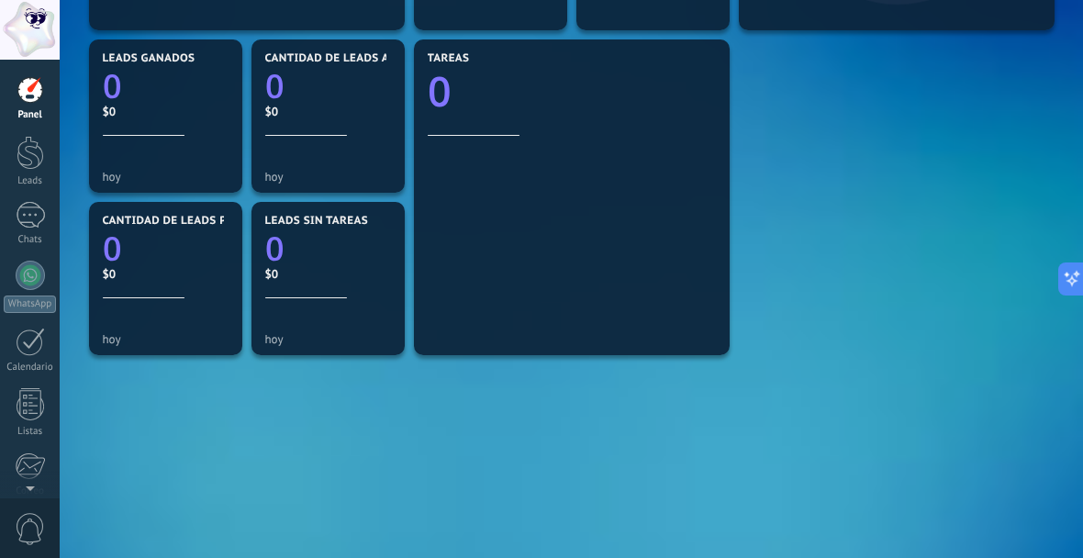
scroll to position [543, 0]
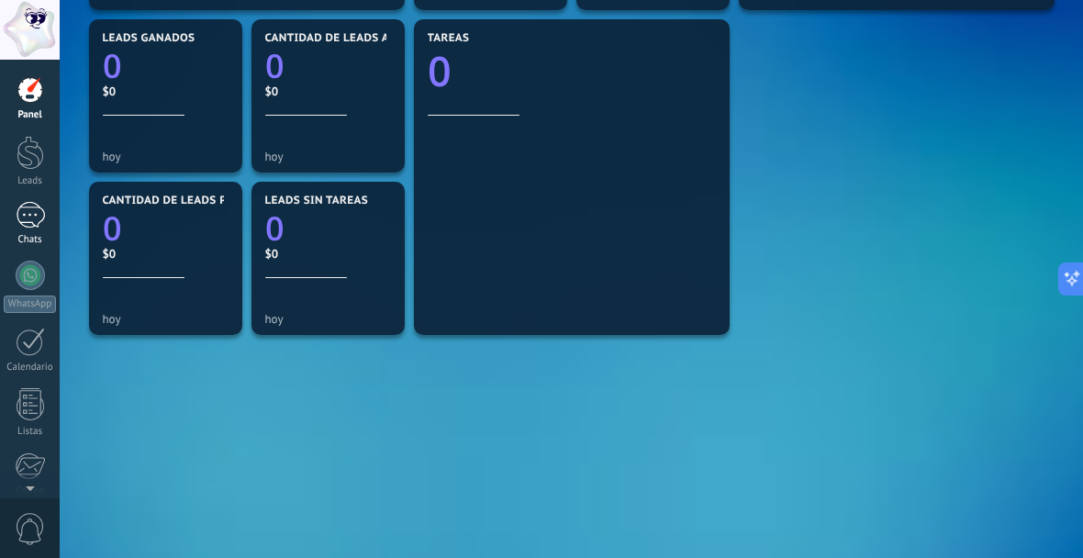
click at [28, 218] on div at bounding box center [30, 215] width 29 height 27
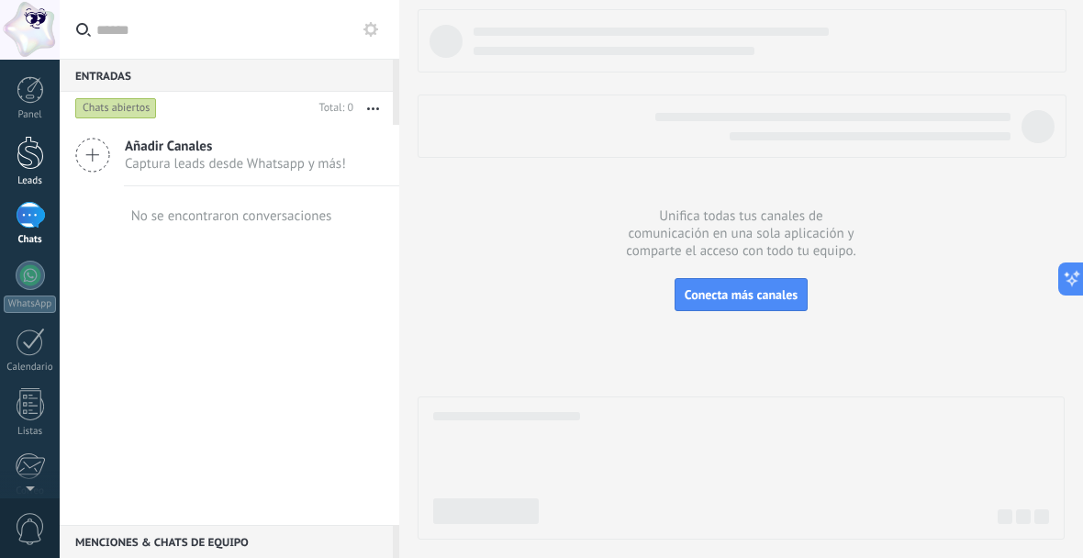
click at [29, 170] on link "Leads" at bounding box center [30, 161] width 60 height 51
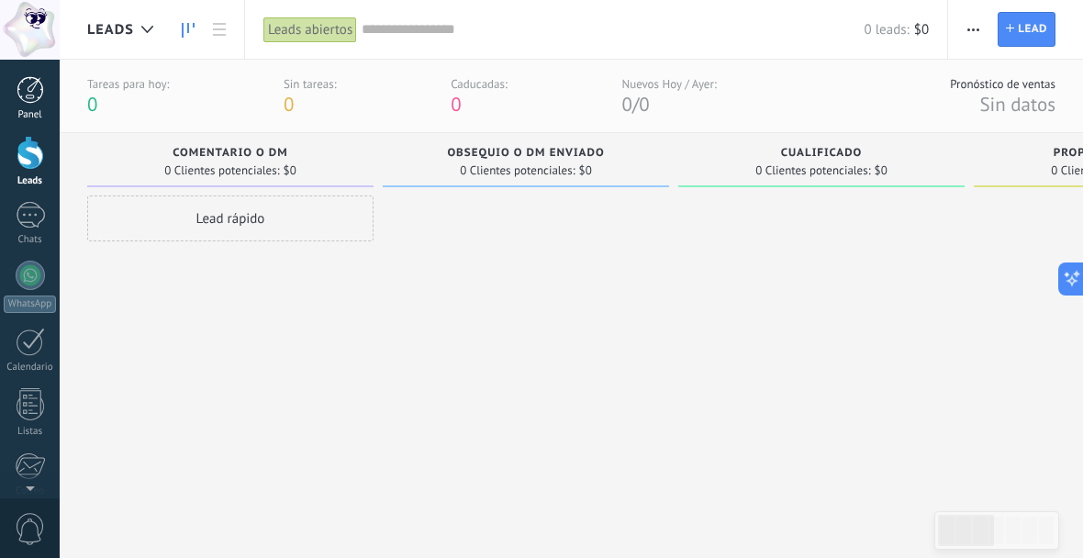
click at [35, 103] on div at bounding box center [31, 90] width 28 height 28
